Goal: Task Accomplishment & Management: Use online tool/utility

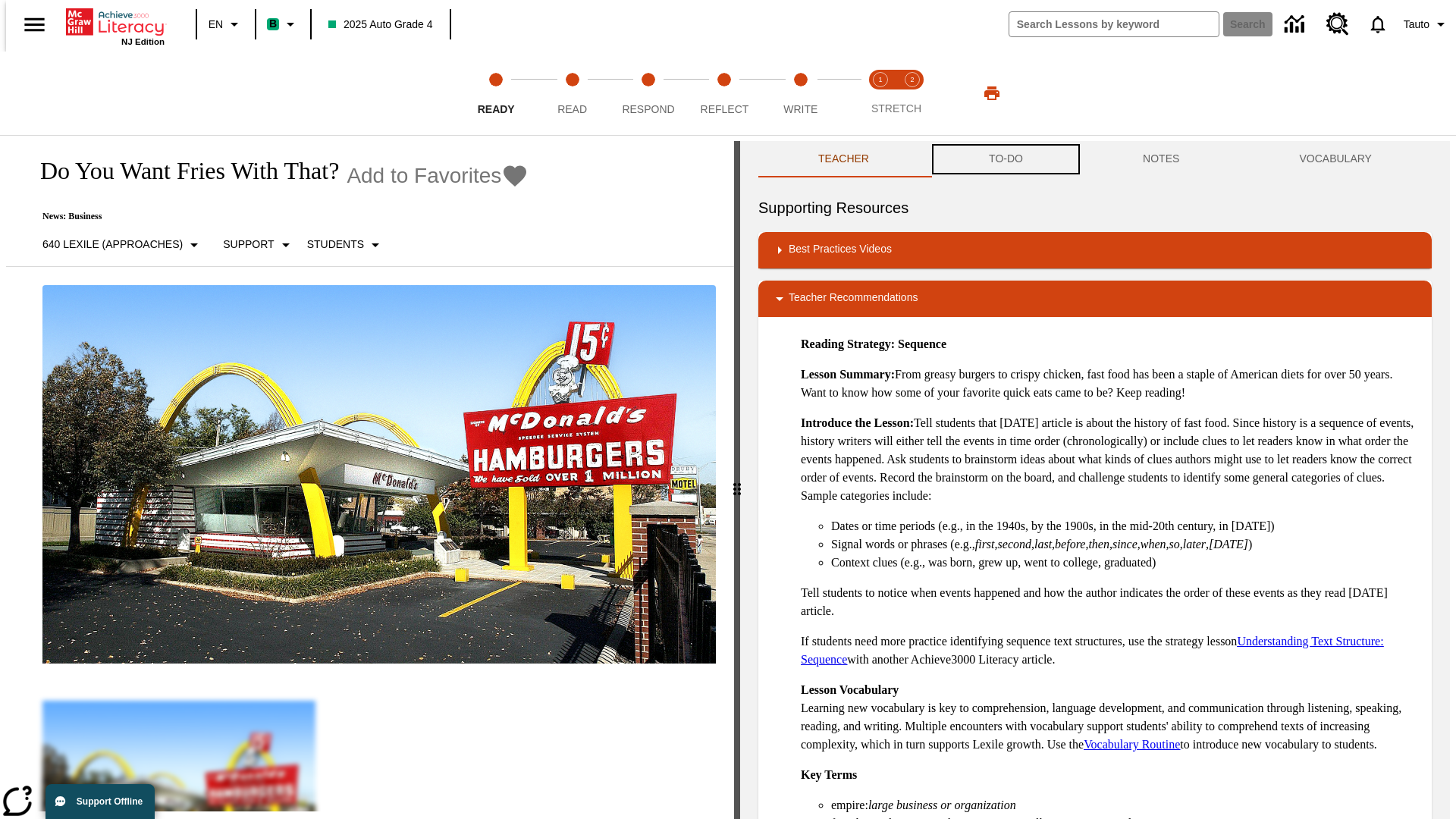
click at [1005, 159] on button "TO-DO" at bounding box center [1006, 159] width 154 height 37
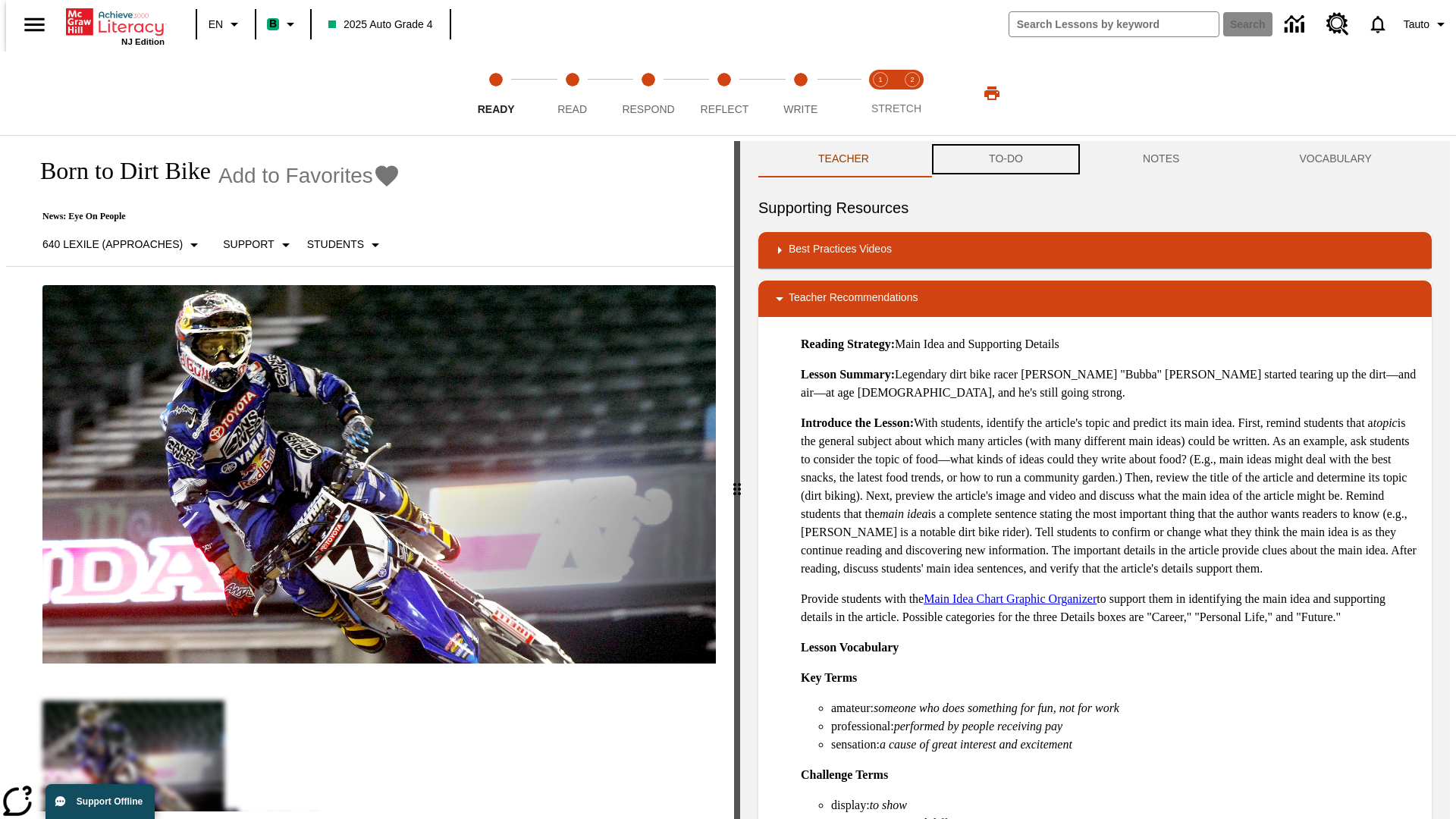
click at [1005, 159] on button "TO-DO" at bounding box center [1006, 159] width 154 height 37
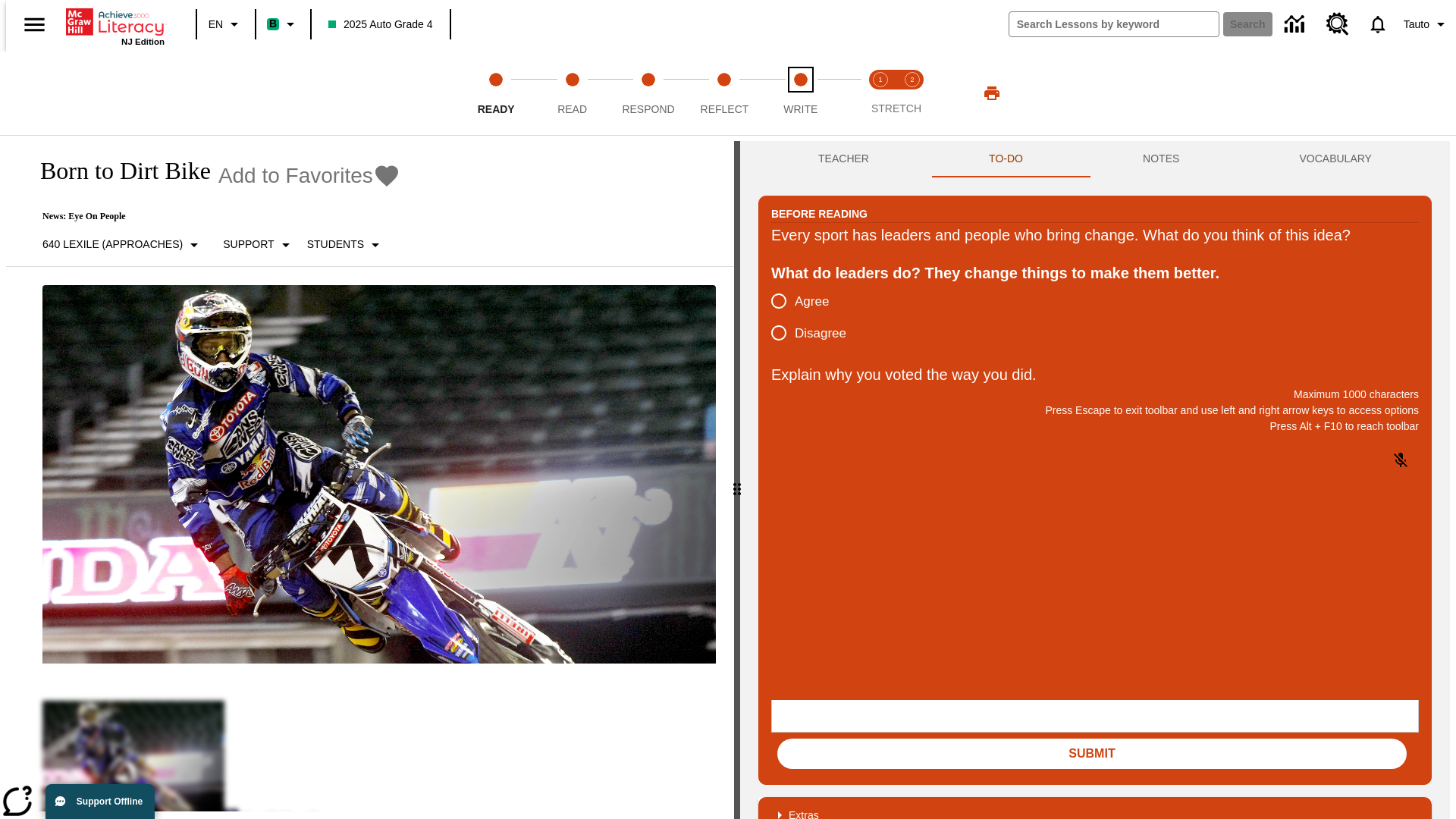
click at [800, 93] on span "Write" at bounding box center [800, 103] width 34 height 27
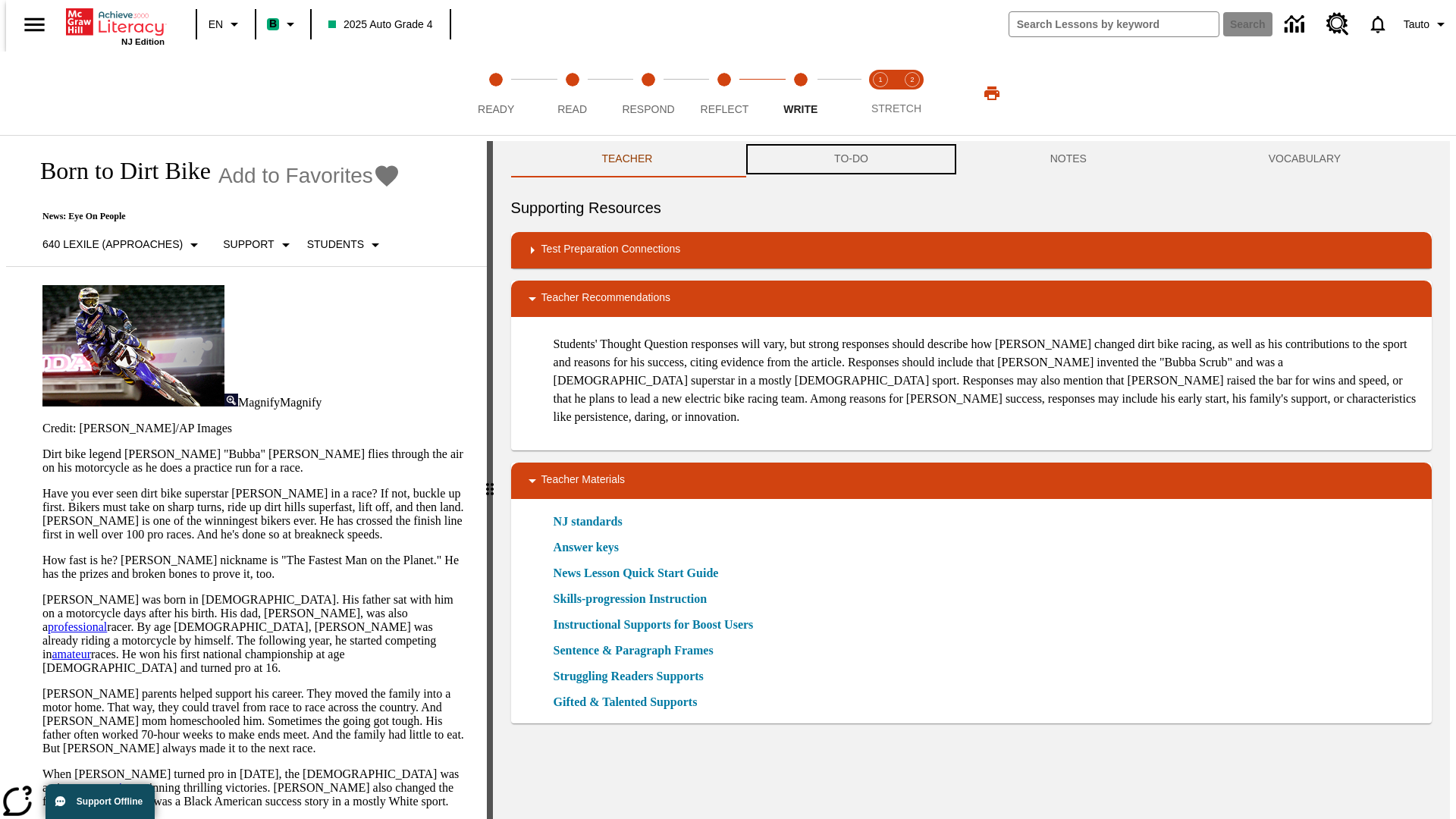
scroll to position [1, 0]
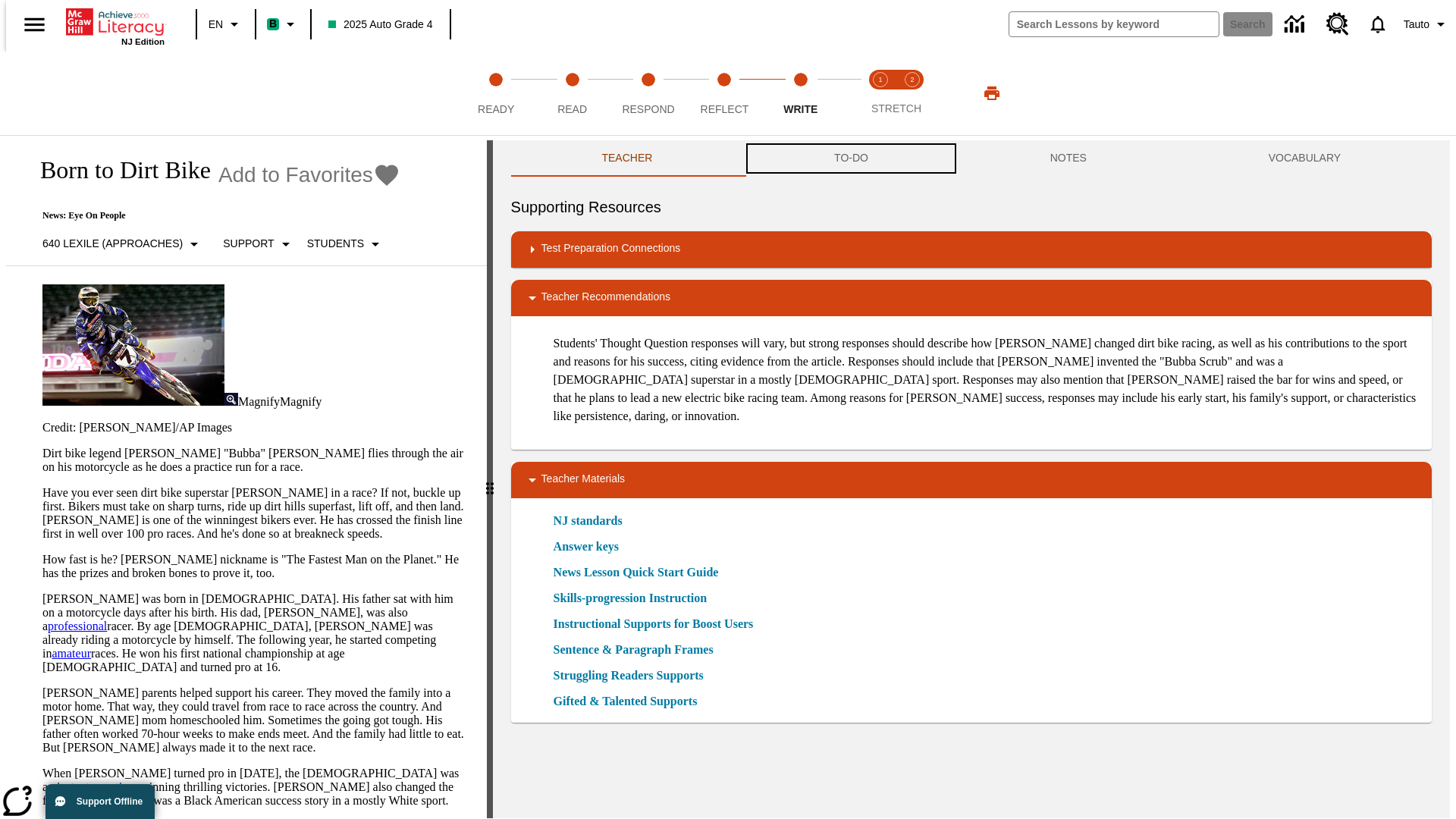
click at [850, 159] on button "TO-DO" at bounding box center [851, 158] width 216 height 37
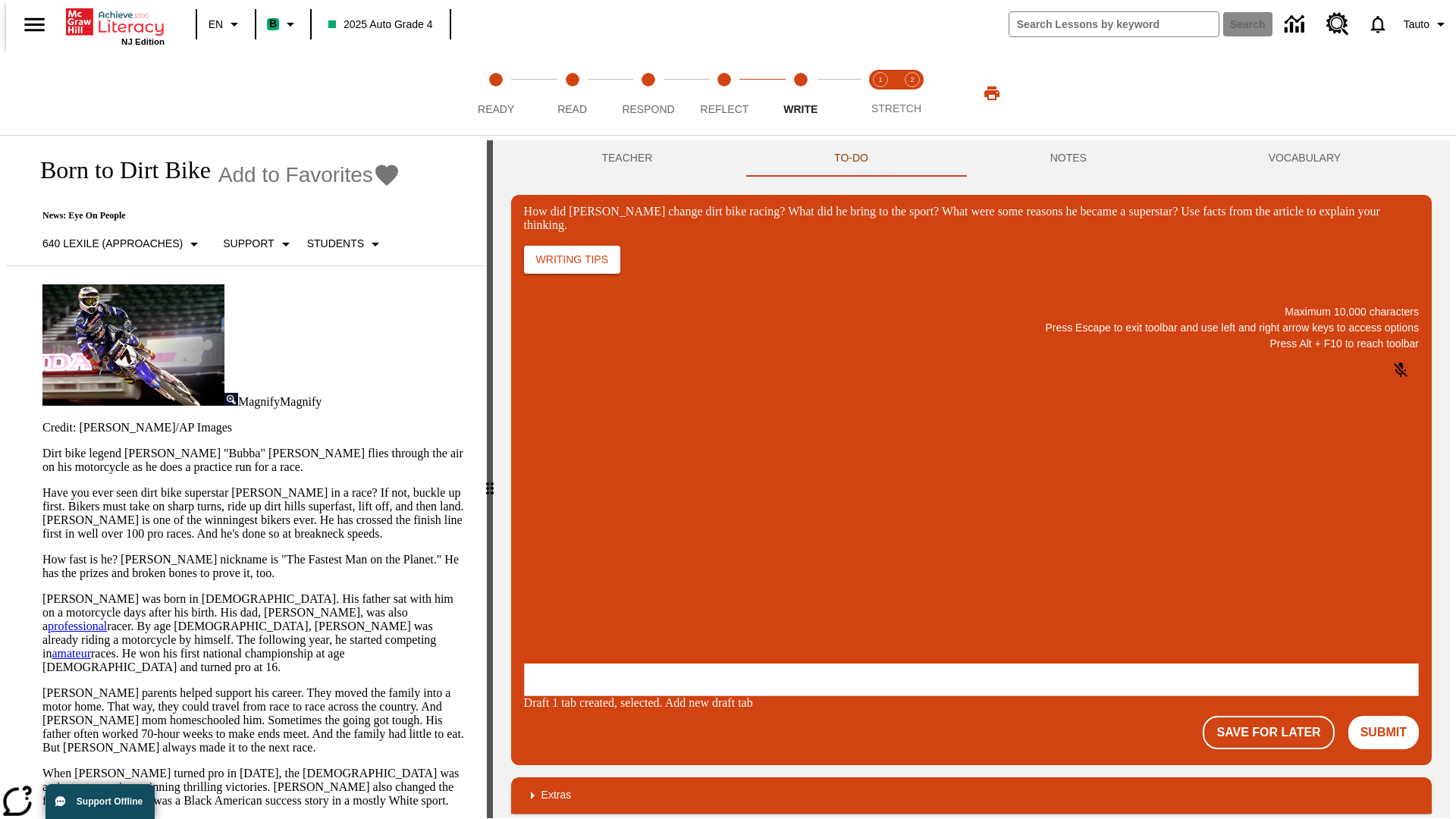
scroll to position [0, 0]
click at [745, 567] on p "One change Stewart brought to dirt bike racing was…" at bounding box center [637, 572] width 215 height 27
click at [555, 506] on span "Copy" at bounding box center [543, 511] width 25 height 12
